Goal: Navigation & Orientation: Find specific page/section

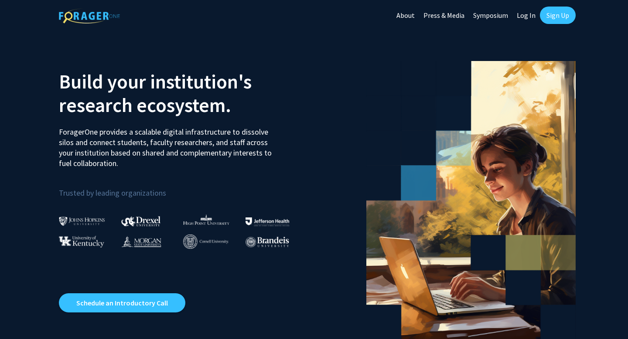
click at [519, 15] on link "Log In" at bounding box center [526, 15] width 27 height 31
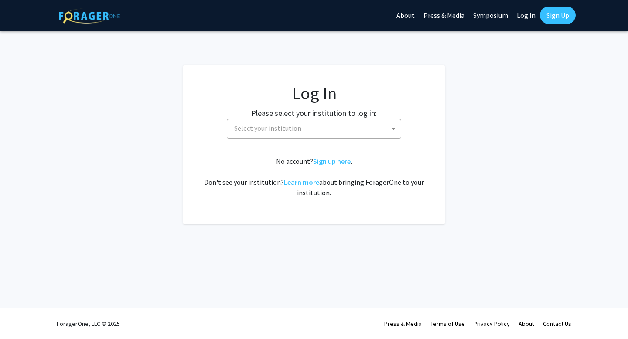
click at [293, 133] on span "Select your institution" at bounding box center [316, 129] width 170 height 18
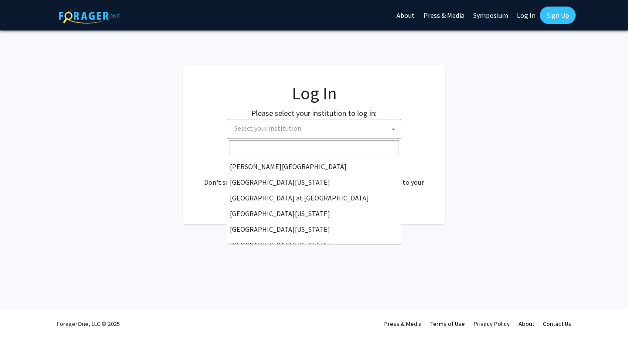
scroll to position [305, 0]
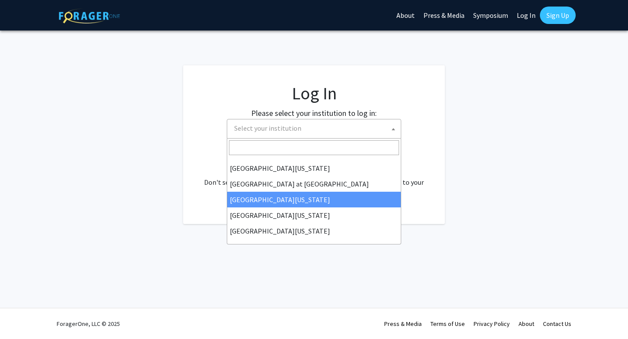
select select "13"
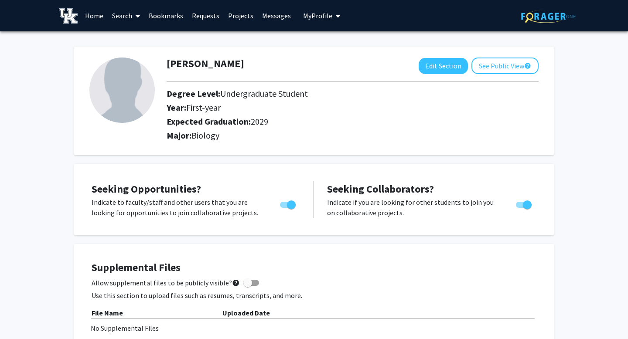
click at [277, 18] on link "Messages" at bounding box center [277, 15] width 38 height 31
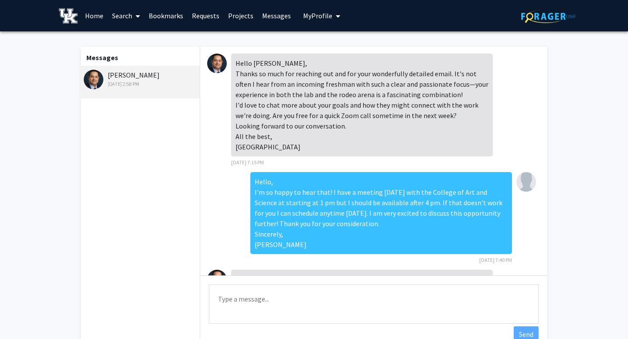
scroll to position [685, 0]
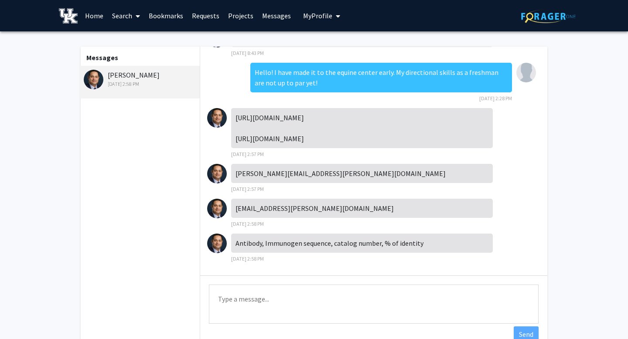
click at [114, 75] on div "Hossam El-Sheikh Ali Aug 22, 2025 2:58 PM" at bounding box center [141, 79] width 114 height 18
click at [97, 79] on img at bounding box center [94, 80] width 20 height 20
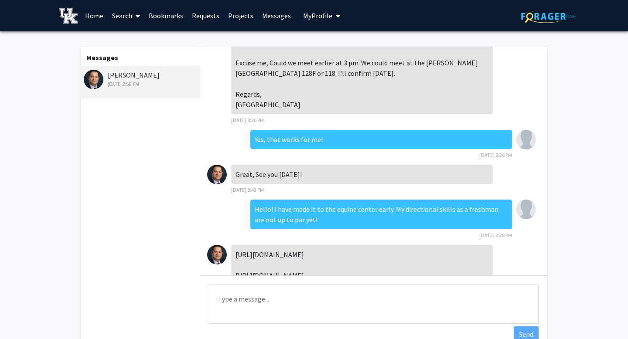
scroll to position [503, 0]
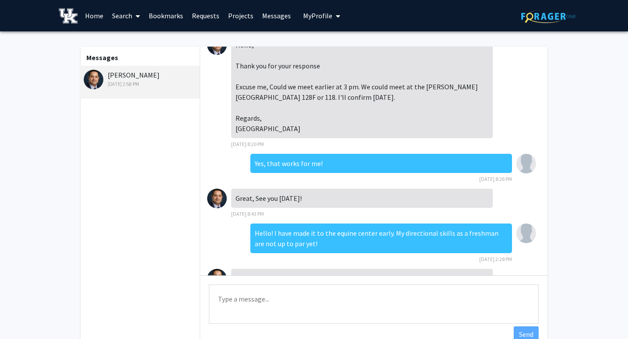
click at [241, 15] on link "Projects" at bounding box center [241, 15] width 34 height 31
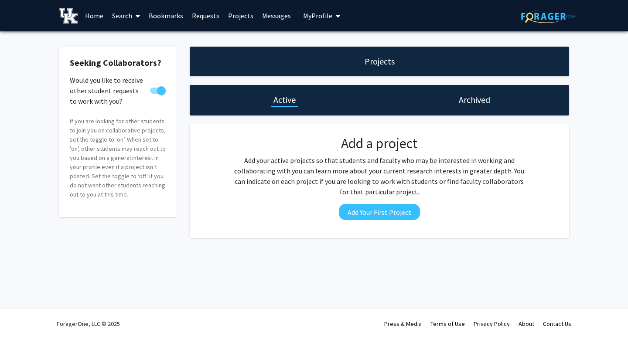
click at [383, 65] on h1 "Projects" at bounding box center [380, 61] width 30 height 12
click at [271, 11] on link "Messages" at bounding box center [277, 15] width 38 height 31
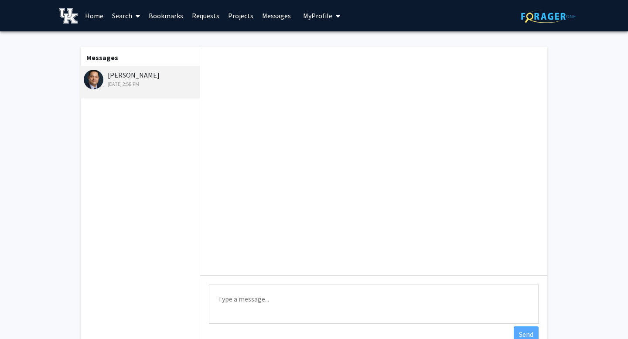
scroll to position [685, 0]
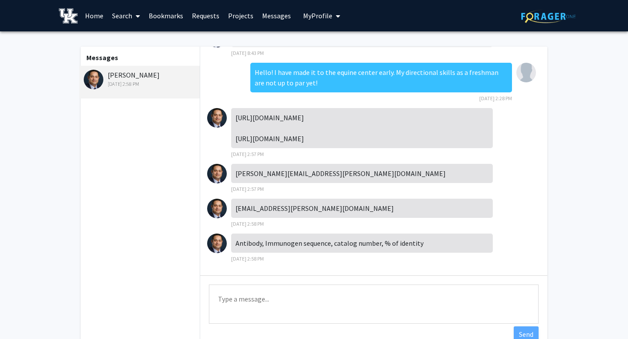
click at [325, 11] on span "My Profile" at bounding box center [317, 15] width 29 height 9
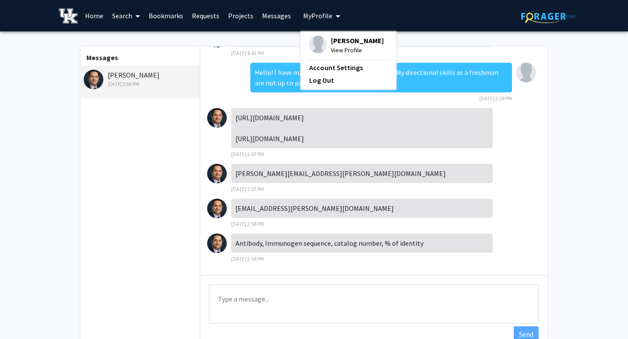
click at [210, 14] on link "Requests" at bounding box center [206, 15] width 36 height 31
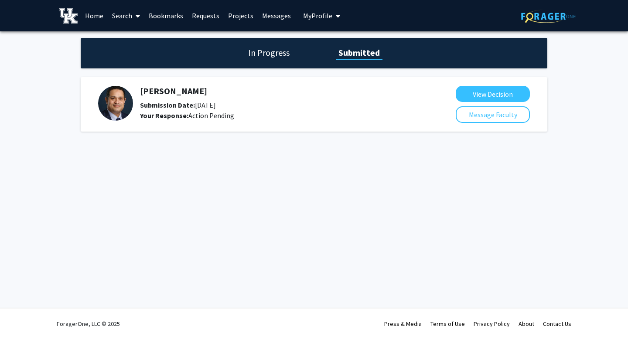
click at [116, 99] on img at bounding box center [115, 103] width 35 height 35
click at [174, 18] on link "Bookmarks" at bounding box center [165, 15] width 43 height 31
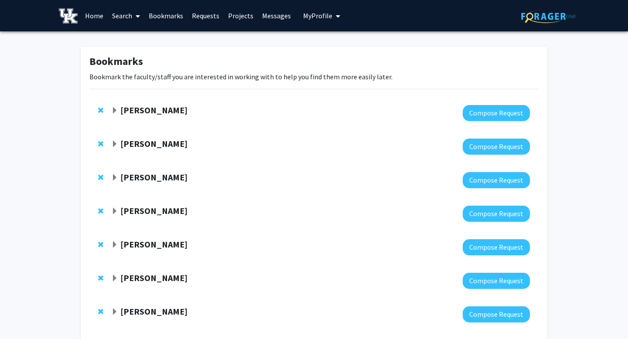
click at [114, 111] on span "Expand Hossam El-Sheikh Ali Bookmark" at bounding box center [114, 110] width 7 height 7
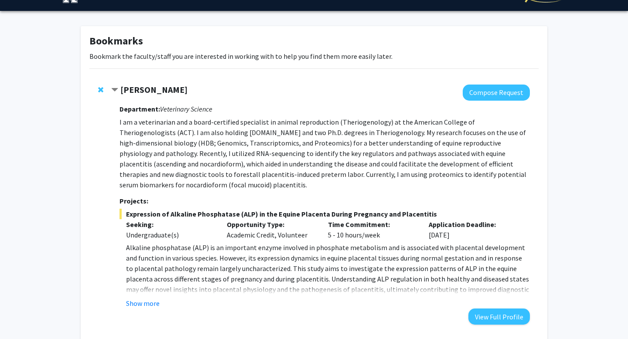
scroll to position [25, 0]
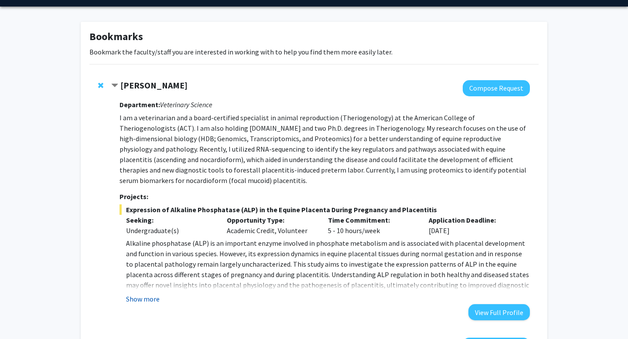
click at [145, 294] on button "Show more" at bounding box center [143, 299] width 34 height 10
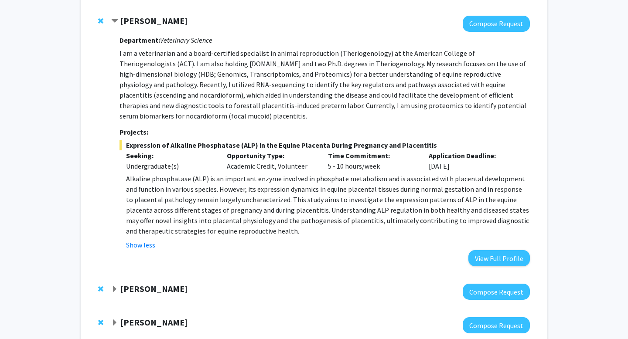
scroll to position [0, 0]
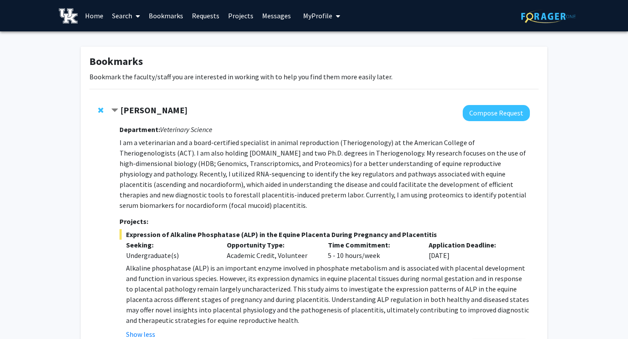
click at [277, 16] on link "Messages" at bounding box center [277, 15] width 38 height 31
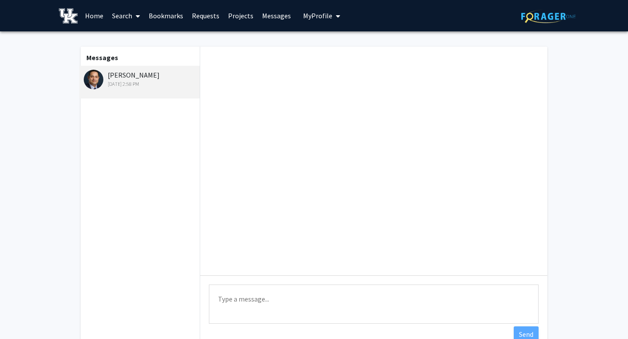
scroll to position [685, 0]
